Goal: Transaction & Acquisition: Obtain resource

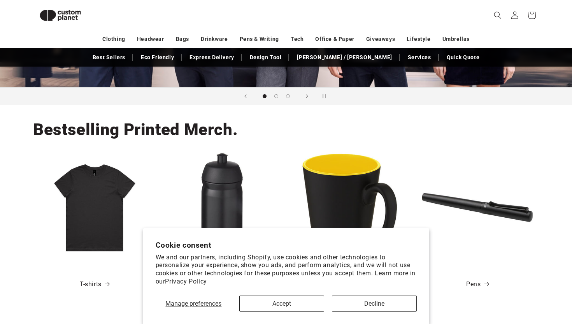
scroll to position [227, 0]
click at [285, 304] on button "Accept" at bounding box center [281, 304] width 85 height 16
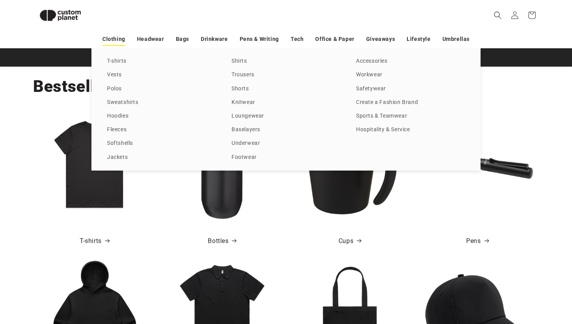
scroll to position [0, 1145]
click at [121, 101] on link "Sweatshirts" at bounding box center [161, 102] width 109 height 11
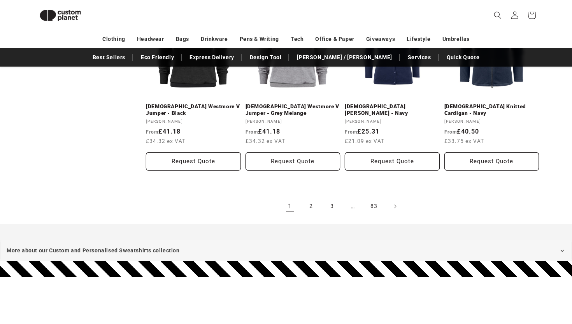
scroll to position [938, 0]
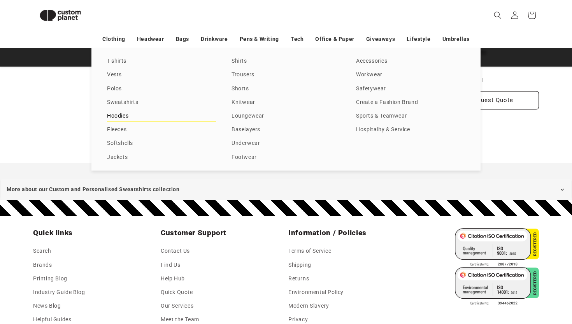
click at [109, 115] on link "Hoodies" at bounding box center [161, 116] width 109 height 11
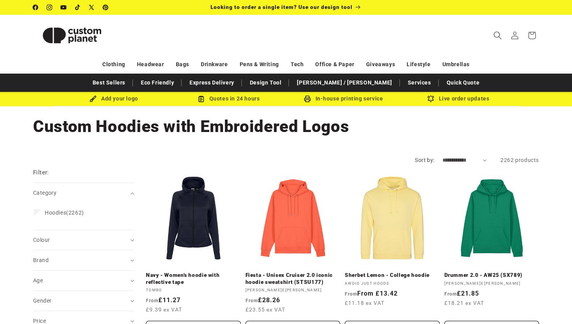
click at [498, 35] on icon "Search" at bounding box center [498, 35] width 8 height 8
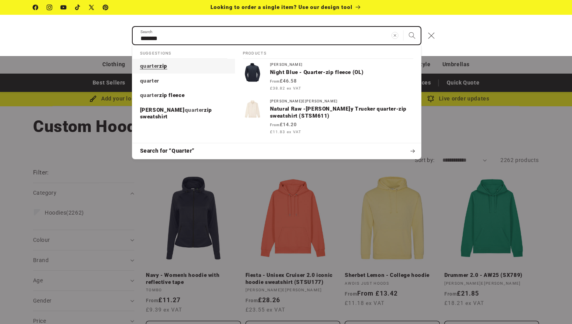
type input "*******"
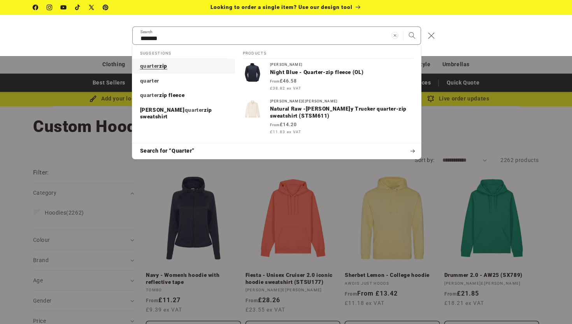
click at [163, 65] on span "zip" at bounding box center [163, 66] width 8 height 6
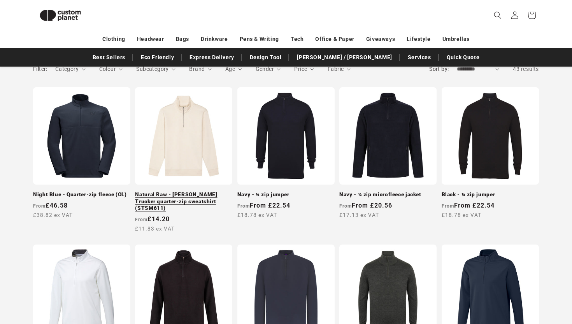
scroll to position [118, 0]
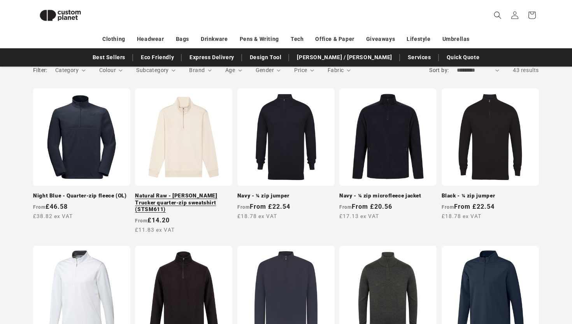
click at [201, 199] on link "Natural Raw - [PERSON_NAME] Trucker quarter-zip sweatshirt (STSM611)" at bounding box center [183, 202] width 97 height 21
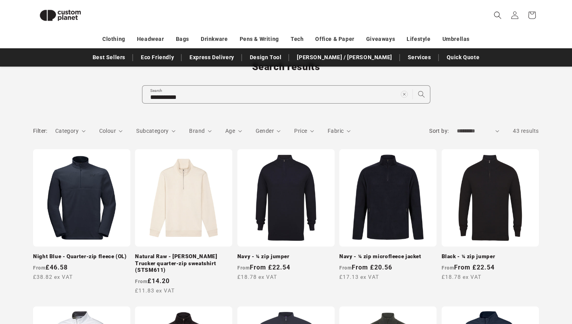
scroll to position [54, 0]
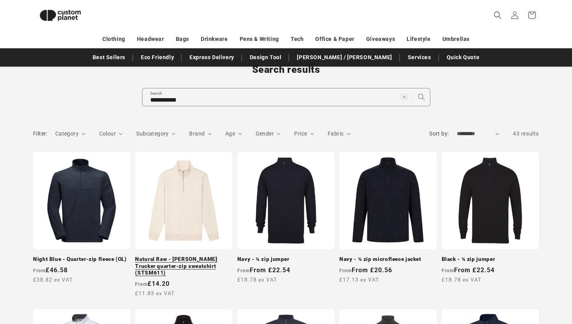
click at [192, 256] on link "Natural Raw - [PERSON_NAME] Trucker quarter-zip sweatshirt (STSM611)" at bounding box center [183, 266] width 97 height 21
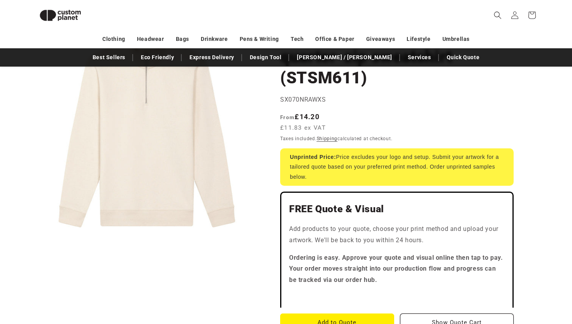
scroll to position [107, 0]
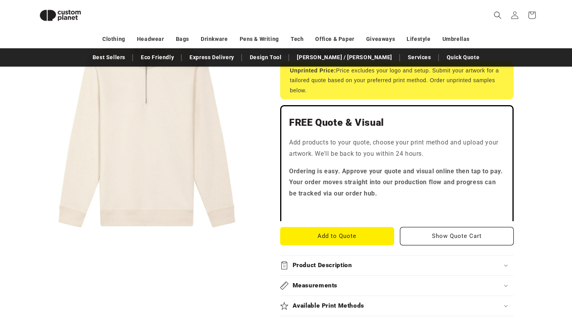
scroll to position [238, 0]
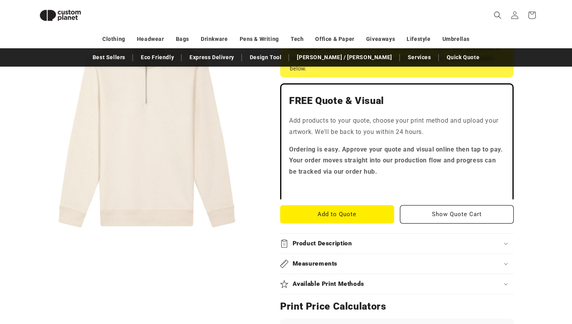
click at [327, 239] on h2 "Product Description" at bounding box center [323, 243] width 60 height 8
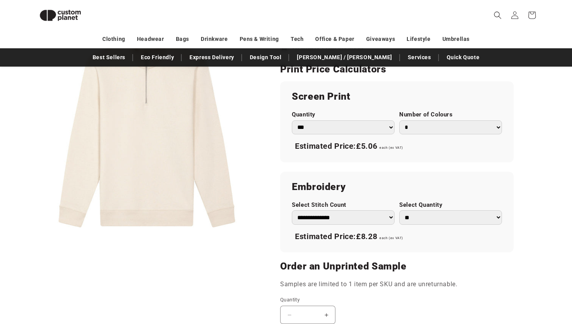
scroll to position [575, 0]
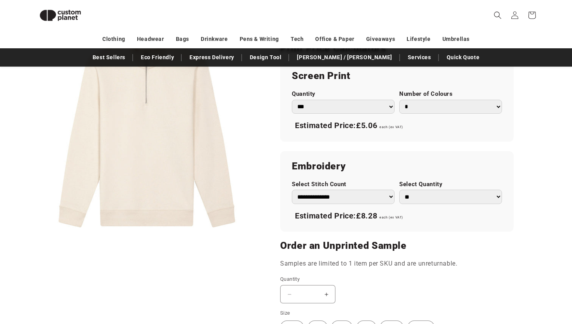
click at [352, 190] on select "**********" at bounding box center [343, 197] width 103 height 14
click at [292, 190] on select "**********" at bounding box center [343, 197] width 103 height 14
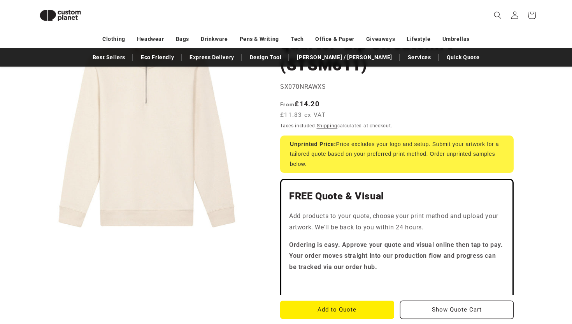
scroll to position [0, 0]
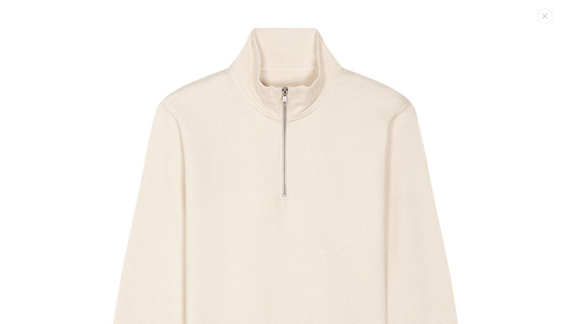
click at [76, 172] on img "Media gallery" at bounding box center [286, 243] width 487 height 487
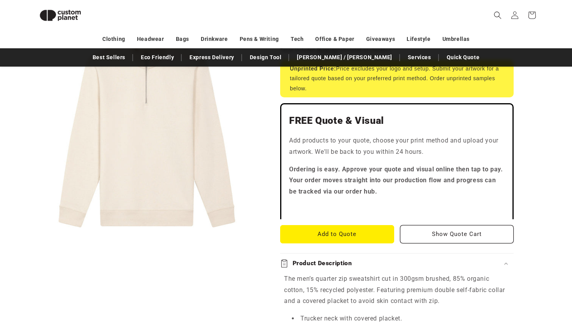
scroll to position [228, 0]
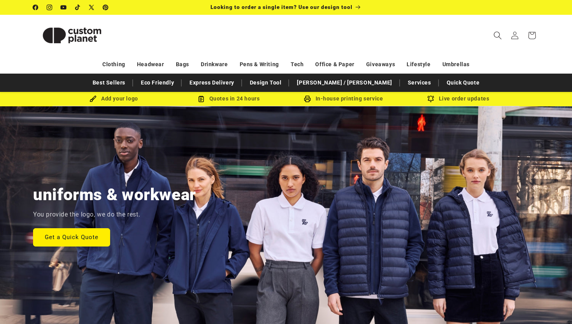
click at [497, 34] on icon "Search" at bounding box center [498, 35] width 8 height 8
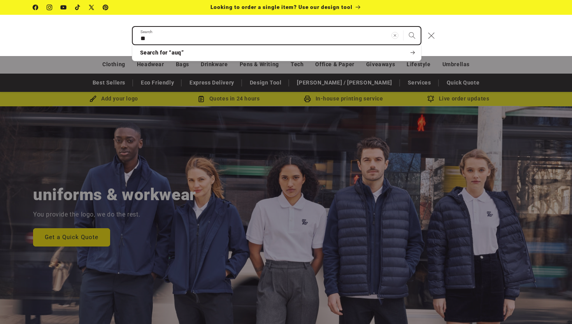
type input "*"
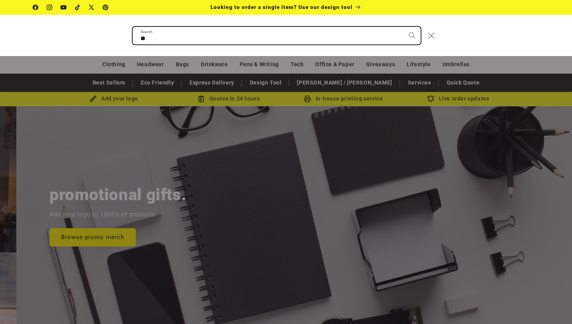
scroll to position [0, 1145]
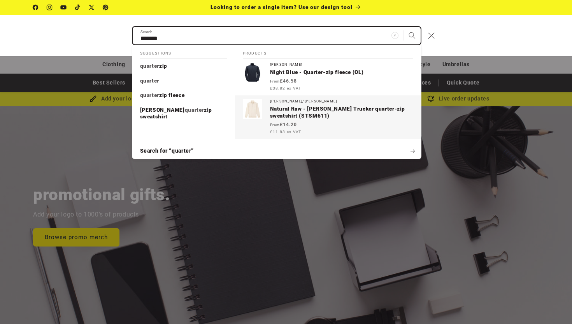
type input "*******"
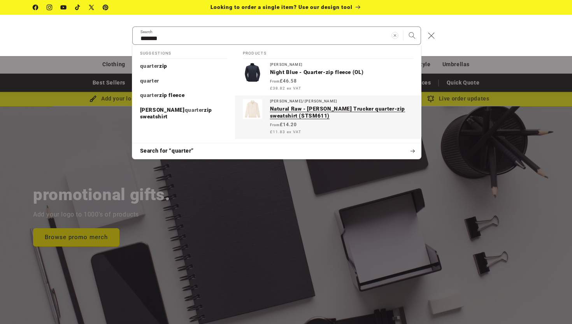
click at [297, 106] on p "Natural Raw - [PERSON_NAME] Trucker quarter-zip sweatshirt (STSM611)" at bounding box center [341, 113] width 143 height 14
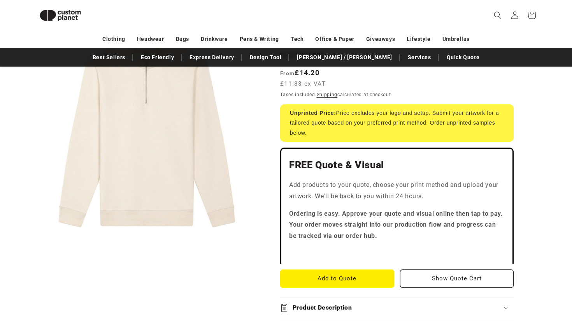
scroll to position [169, 0]
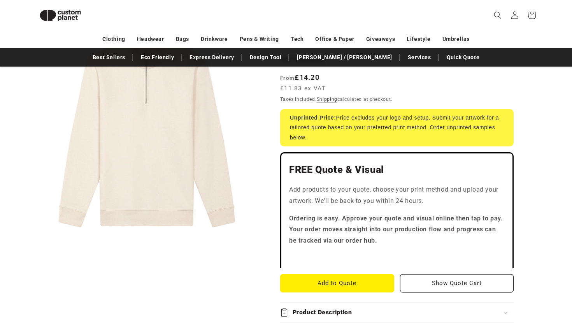
click at [328, 308] on h2 "Product Description" at bounding box center [323, 312] width 60 height 8
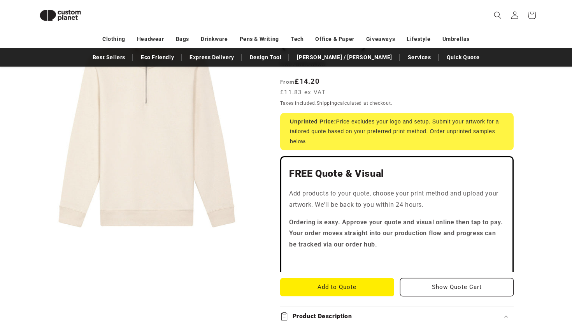
scroll to position [138, 0]
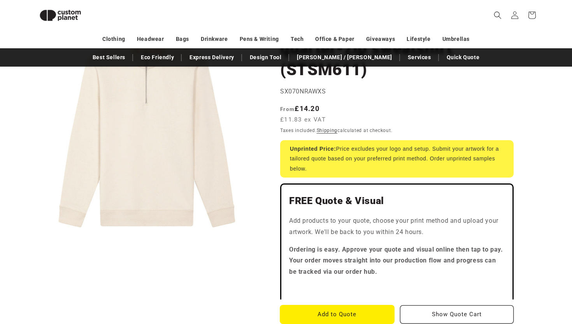
click at [341, 305] on button "Add to Quote" at bounding box center [337, 314] width 114 height 18
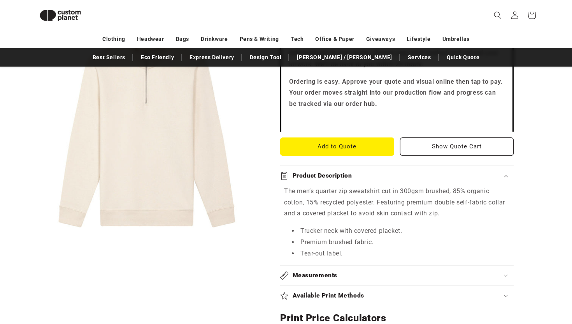
scroll to position [310, 0]
